Goal: Task Accomplishment & Management: Complete application form

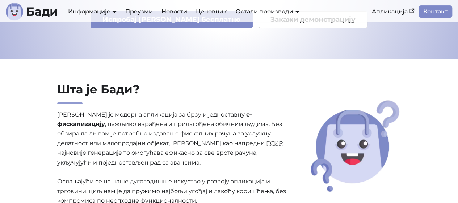
scroll to position [113, 0]
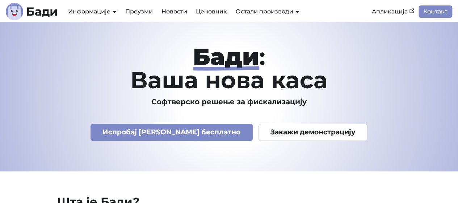
click at [203, 127] on link "Испробај Бади бесплатно" at bounding box center [172, 132] width 162 height 17
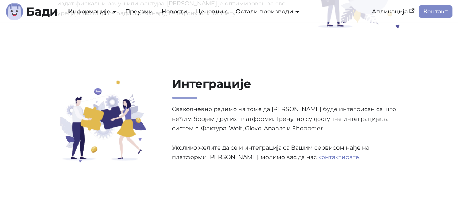
scroll to position [1276, 0]
